Goal: Task Accomplishment & Management: Complete application form

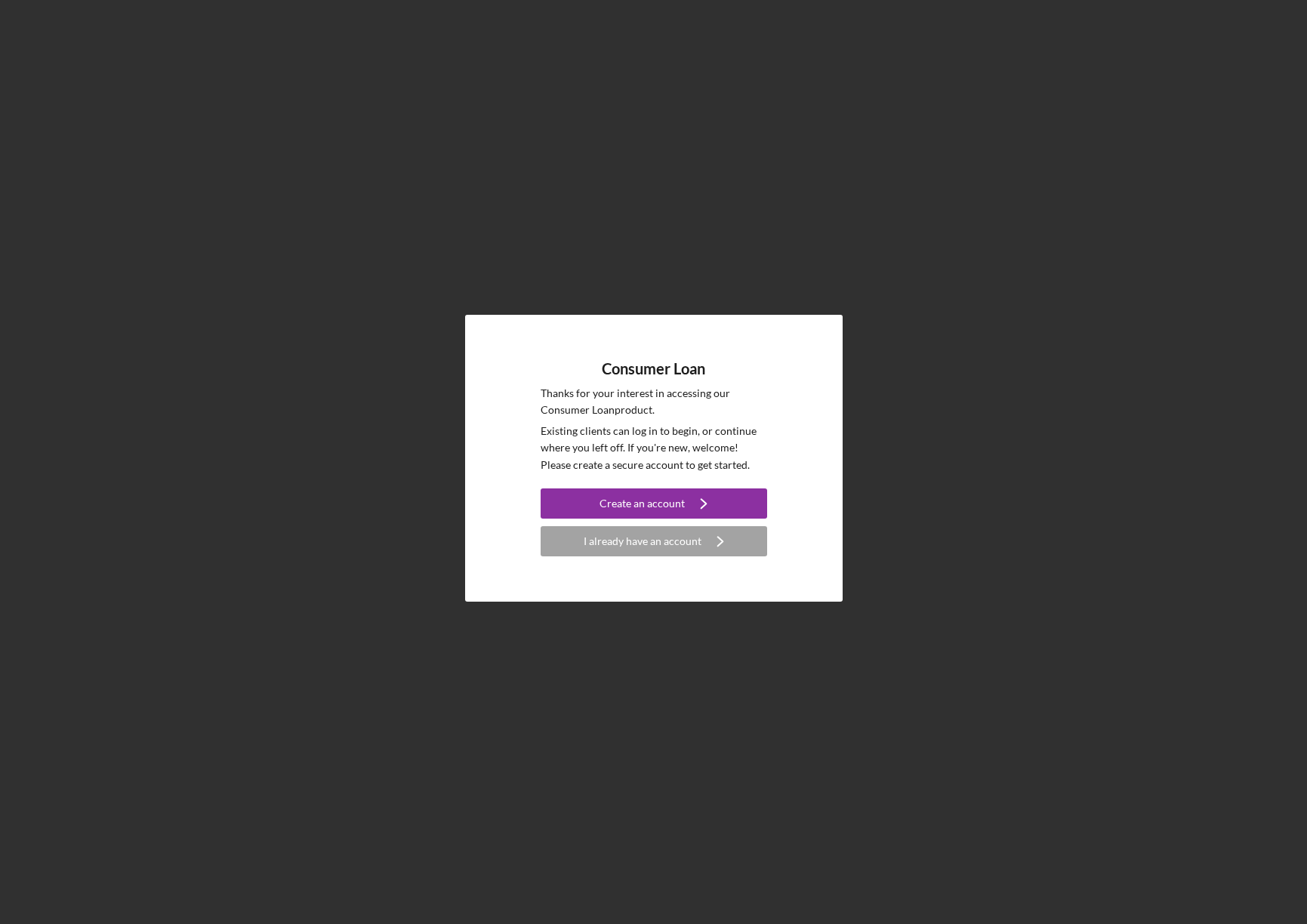
drag, startPoint x: 850, startPoint y: 276, endPoint x: 880, endPoint y: 239, distance: 47.6
click at [876, 248] on div "Consumer Loan Thanks for your interest in accessing our Consumer Loan product. …" at bounding box center [654, 458] width 1292 height 916
